Goal: Information Seeking & Learning: Learn about a topic

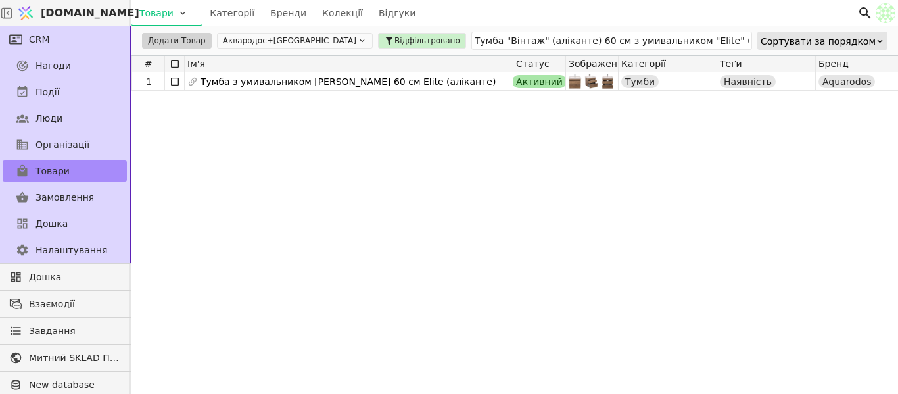
scroll to position [66, 0]
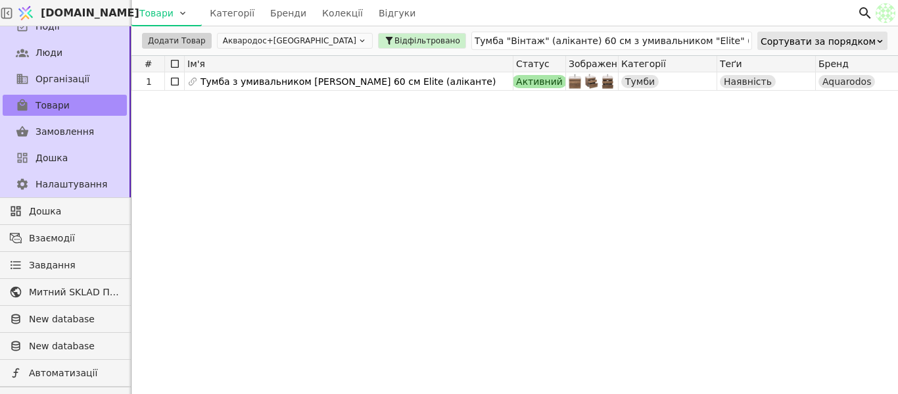
click at [235, 39] on button "Аквародос+[GEOGRAPHIC_DATA]" at bounding box center [295, 41] width 156 height 16
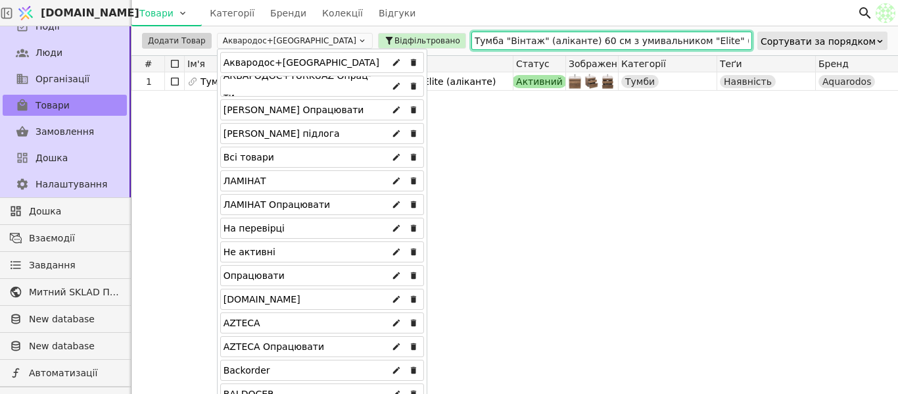
drag, startPoint x: 497, startPoint y: 44, endPoint x: 541, endPoint y: 44, distance: 43.4
click at [499, 44] on input "Тумба "Вінтаж" (аліканте) 60 см з умивальником "Elite" (консольна)" at bounding box center [612, 41] width 281 height 18
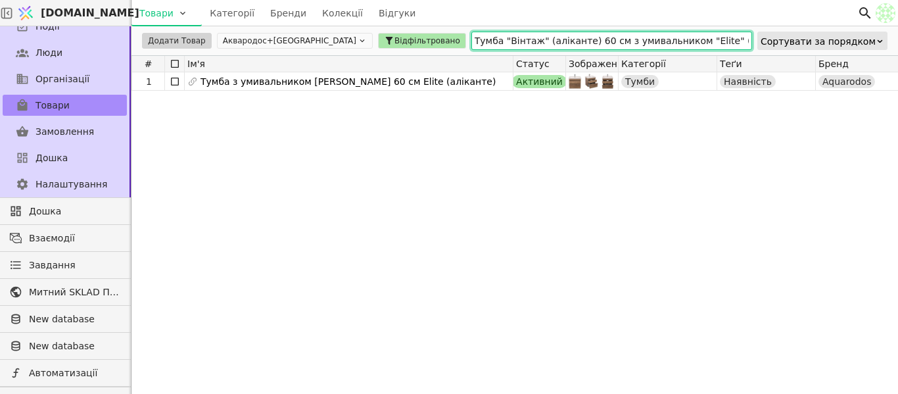
drag, startPoint x: 707, startPoint y: 39, endPoint x: 325, endPoint y: 45, distance: 382.1
click at [325, 45] on div "Додати Товар Аквародос+[GEOGRAPHIC_DATA] Відфільтровано Тумба "Вінтаж" (алікант…" at bounding box center [515, 40] width 767 height 29
type input "r"
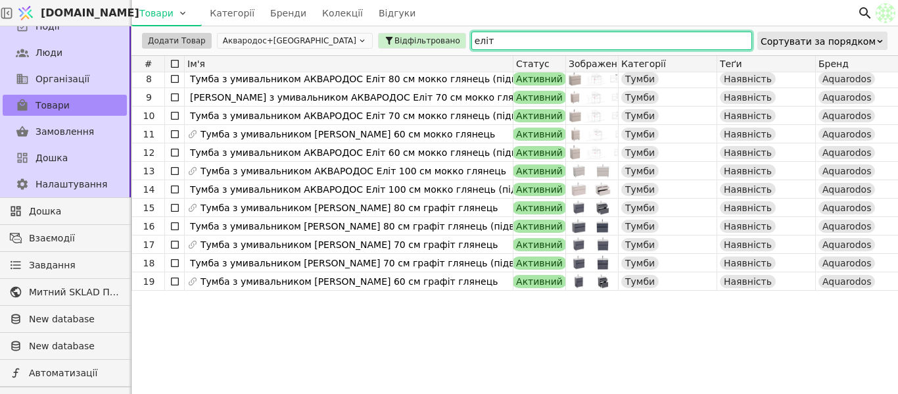
scroll to position [0, 0]
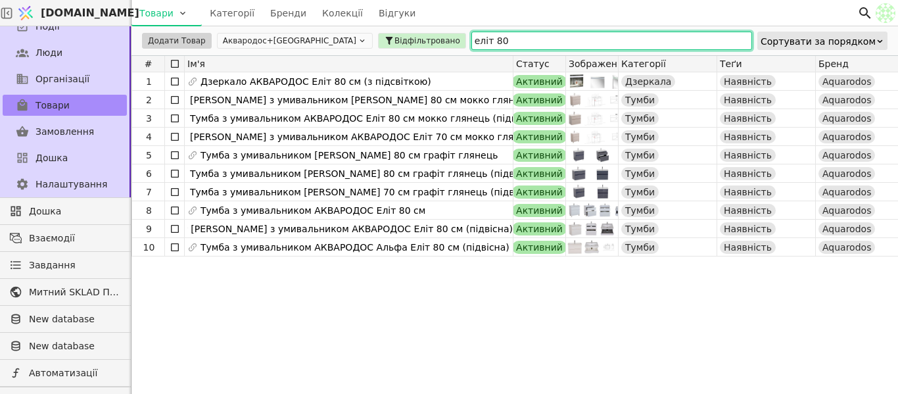
type input "еліт 80"
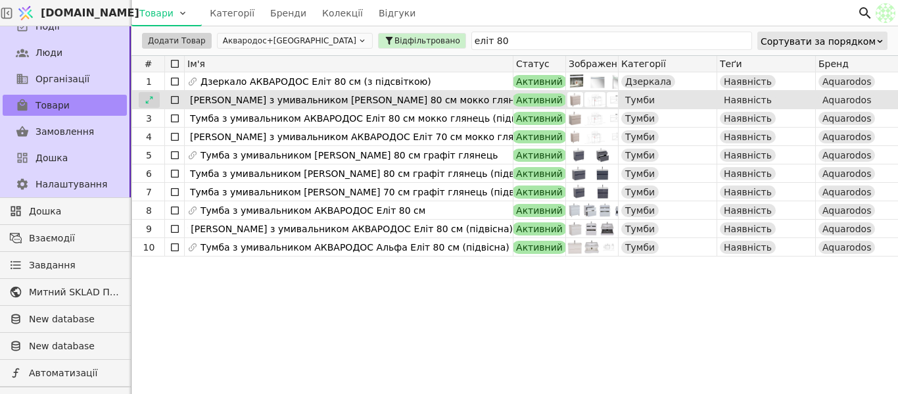
click at [151, 100] on icon at bounding box center [149, 99] width 9 height 9
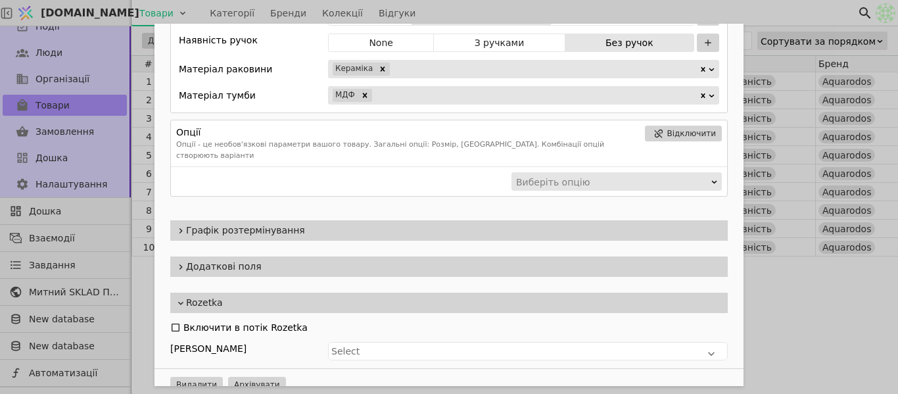
scroll to position [856, 0]
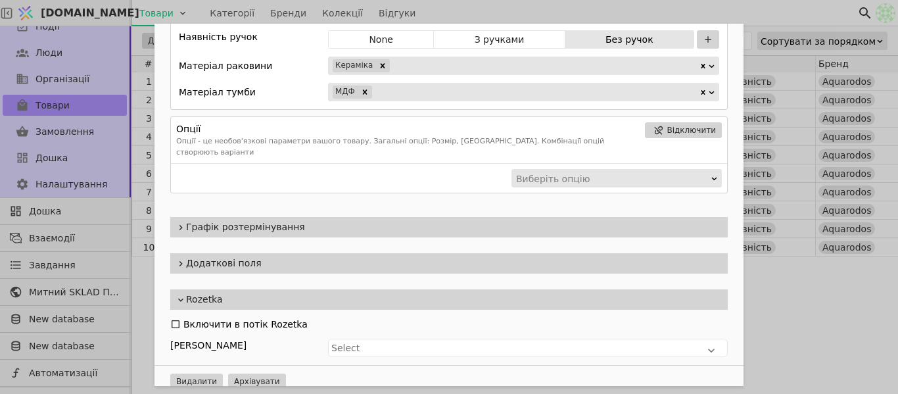
click at [326, 256] on span "Додаткові поля" at bounding box center [454, 263] width 537 height 14
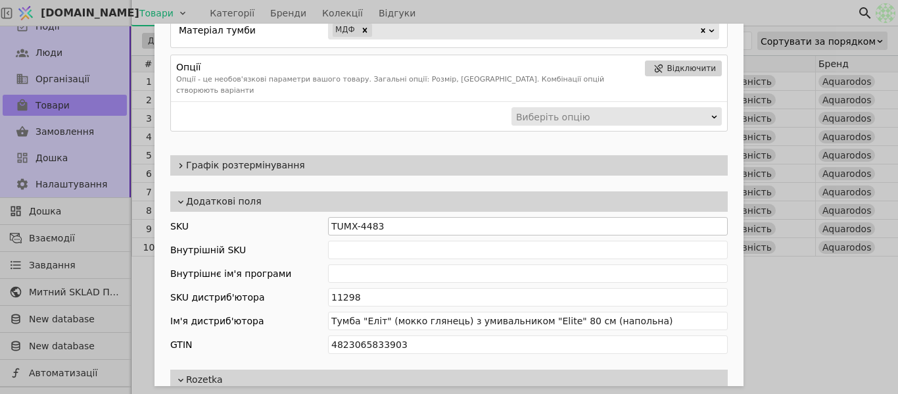
scroll to position [988, 0]
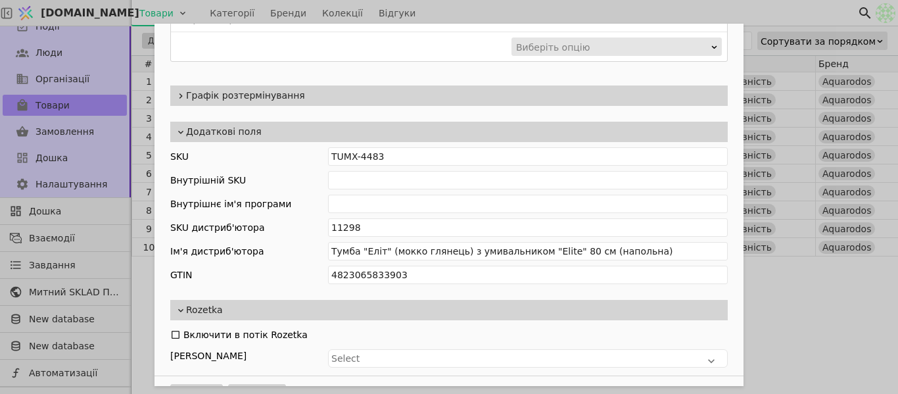
click at [801, 298] on div "Ім'я [PERSON_NAME] з умивальником [PERSON_NAME] 80 см мокко глянець Посилання m…" at bounding box center [449, 197] width 898 height 394
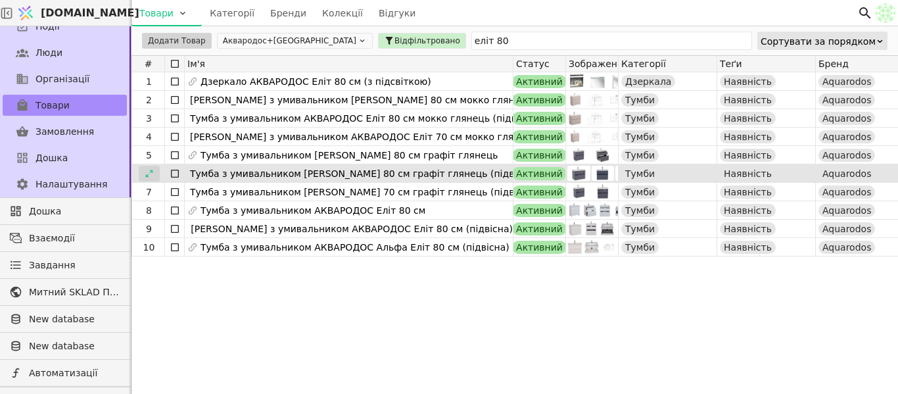
click at [149, 179] on div at bounding box center [149, 174] width 21 height 16
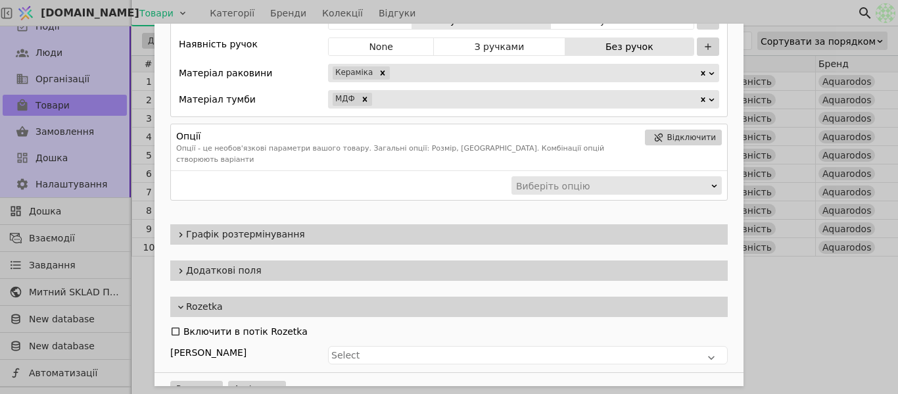
scroll to position [990, 0]
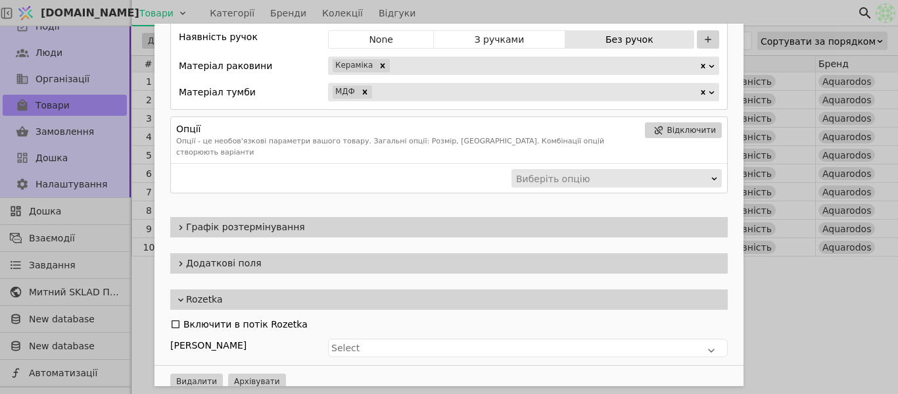
click at [283, 256] on span "Додаткові поля" at bounding box center [454, 263] width 537 height 14
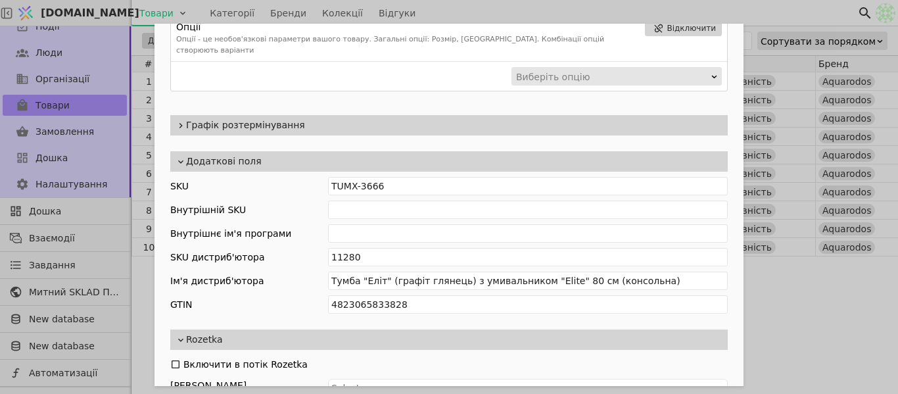
scroll to position [1132, 0]
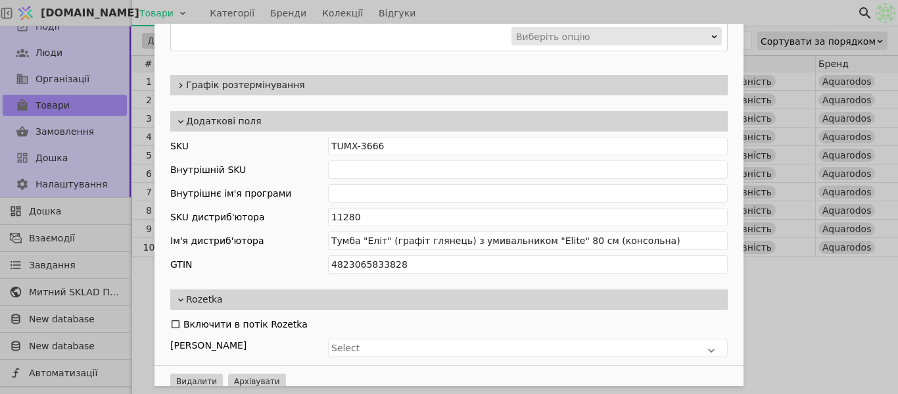
click at [833, 269] on div "Ім'я [PERSON_NAME] з умивальником [PERSON_NAME] 80 см графіт глянець (підвісна)…" at bounding box center [449, 197] width 898 height 394
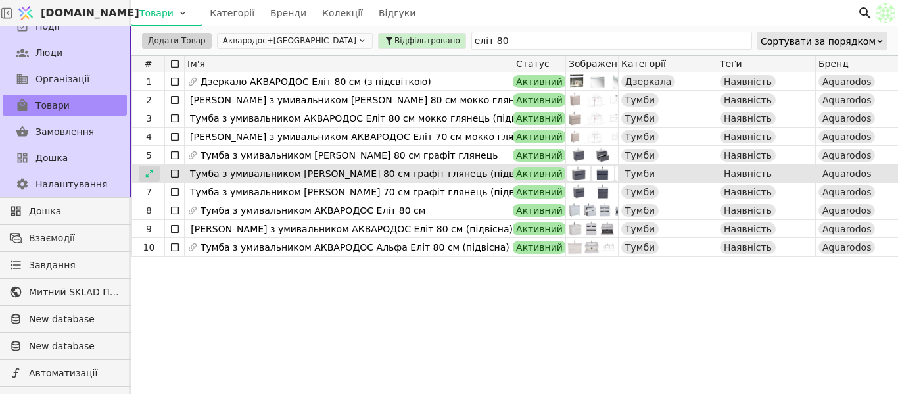
click at [150, 172] on icon at bounding box center [149, 173] width 9 height 9
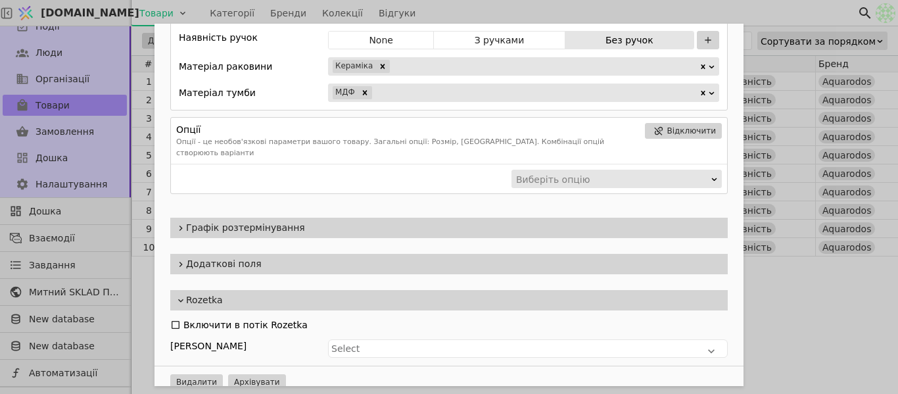
scroll to position [990, 0]
click at [264, 220] on span "Графік розтермінування" at bounding box center [454, 227] width 537 height 14
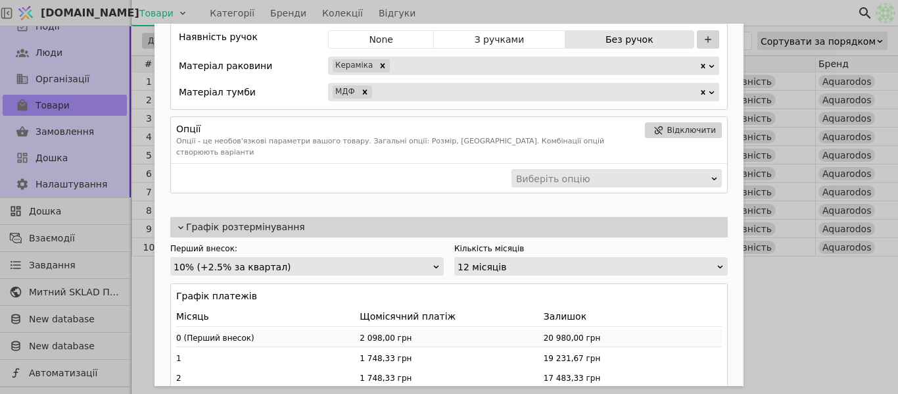
click at [264, 220] on span "Графік розтермінування" at bounding box center [454, 227] width 537 height 14
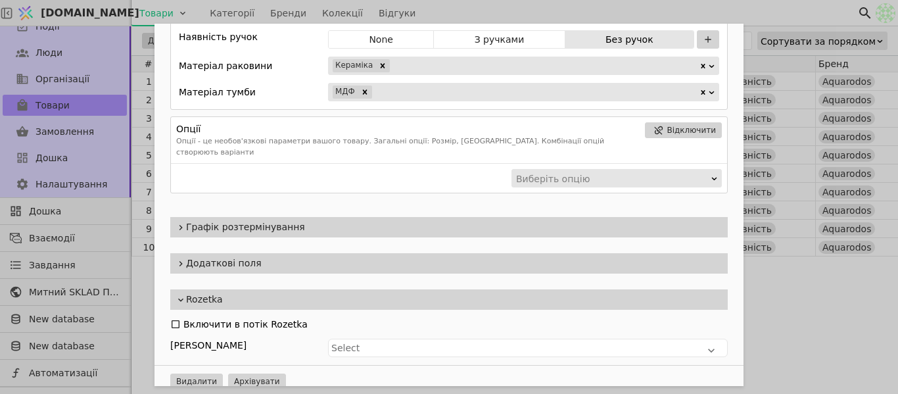
click at [256, 256] on span "Додаткові поля" at bounding box center [454, 263] width 537 height 14
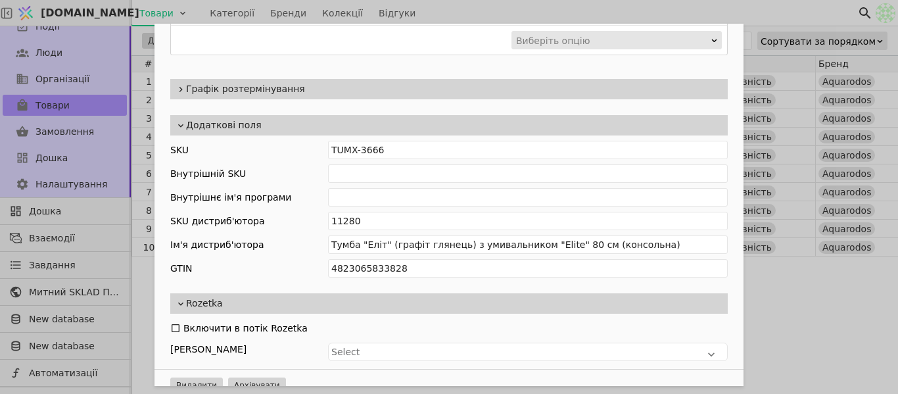
scroll to position [1132, 0]
